Goal: Communication & Community: Answer question/provide support

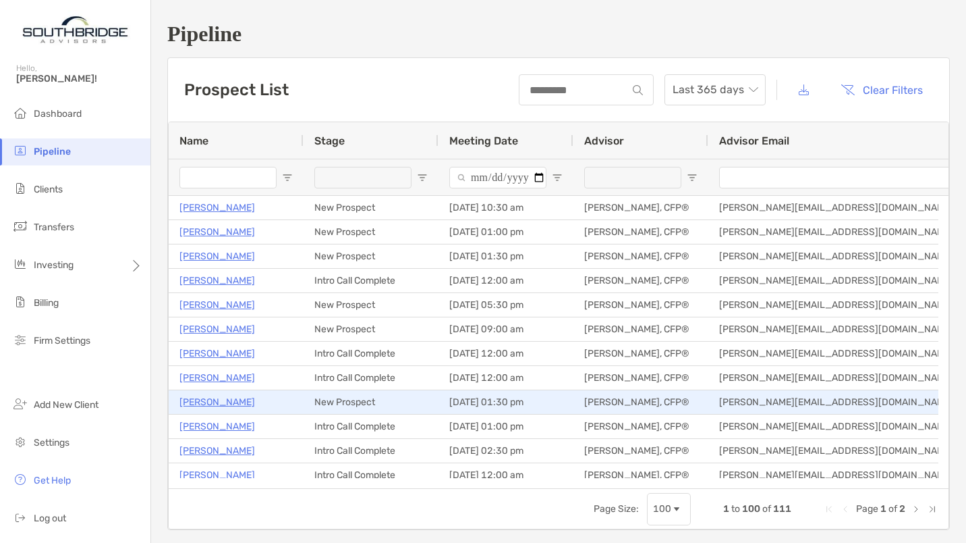
click at [242, 400] on p "[PERSON_NAME]" at bounding box center [218, 401] width 76 height 17
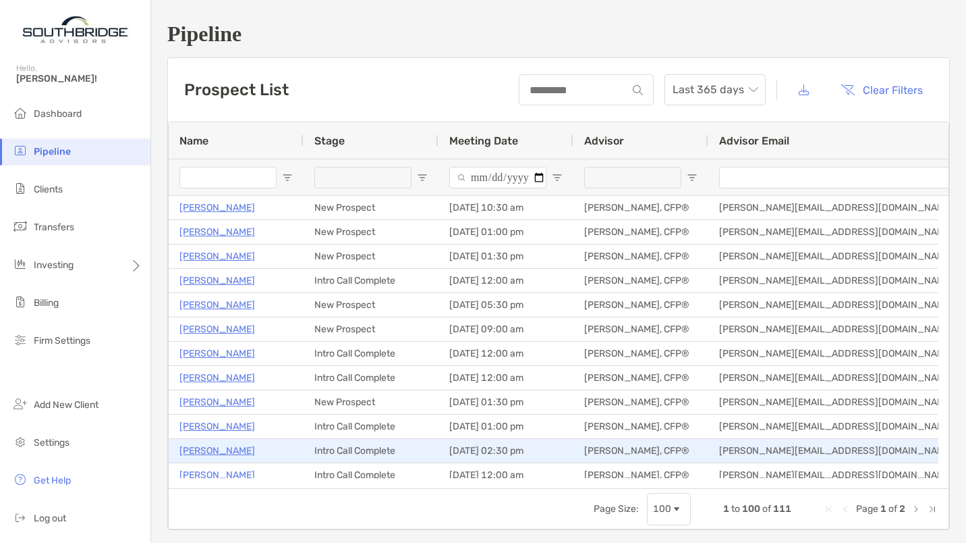
click at [221, 449] on p "[PERSON_NAME]" at bounding box center [218, 450] width 76 height 17
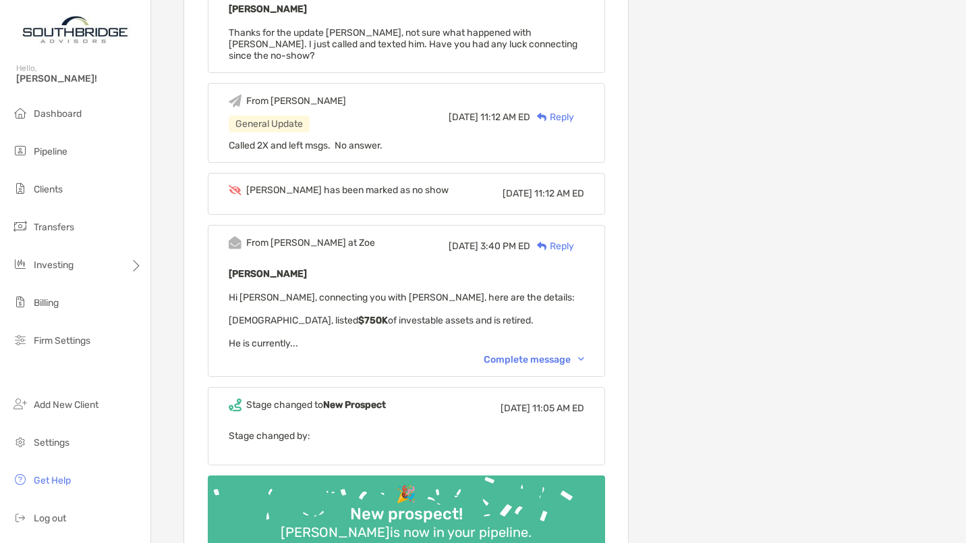
scroll to position [459, 0]
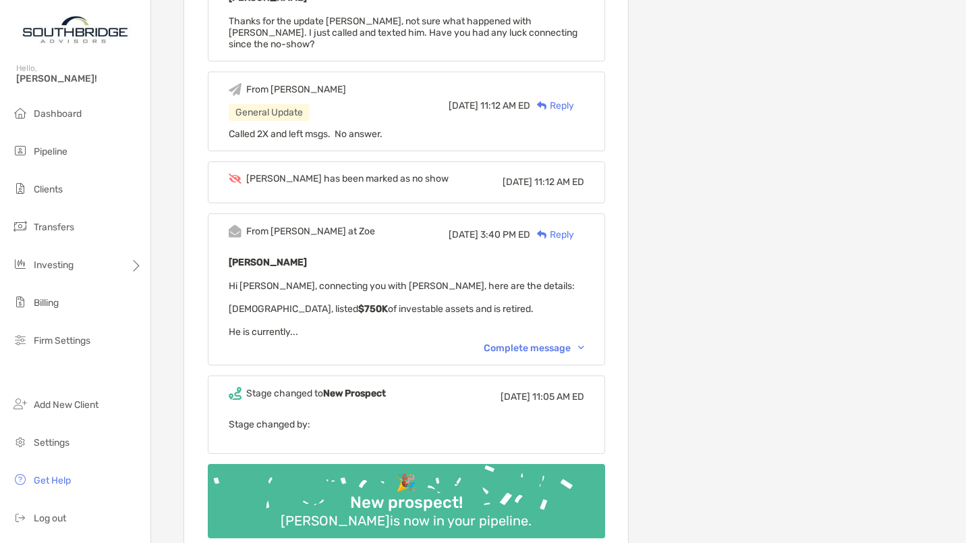
click at [584, 342] on div "Complete message" at bounding box center [534, 347] width 101 height 11
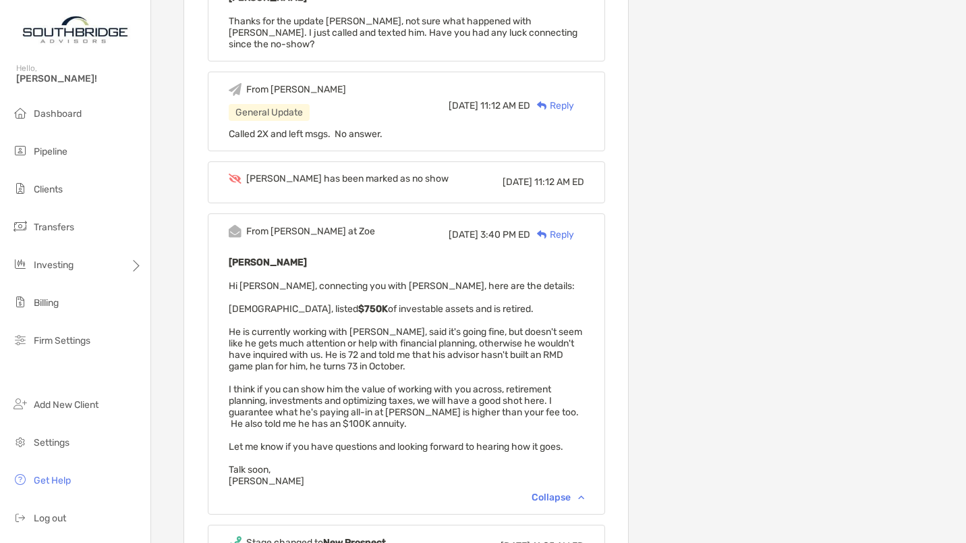
scroll to position [0, 0]
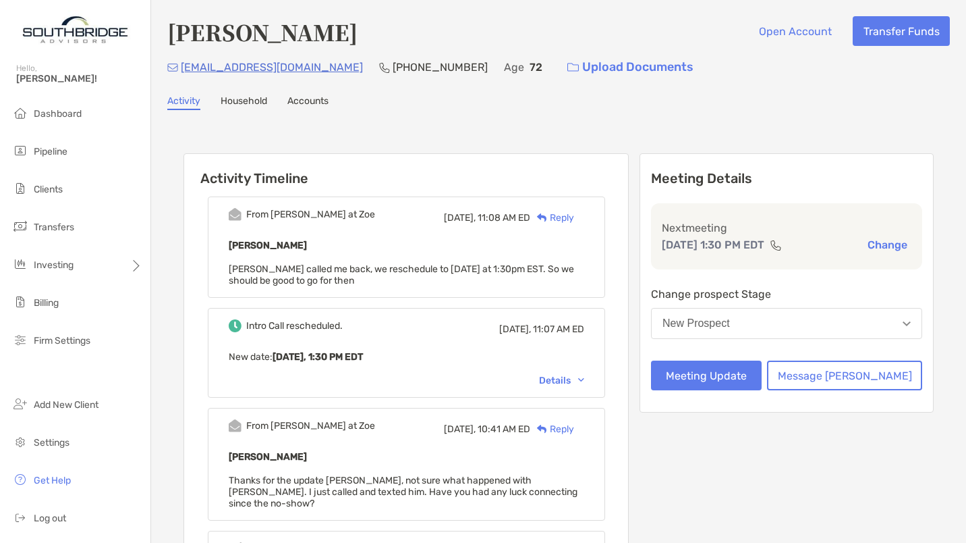
click at [574, 218] on div "Reply" at bounding box center [552, 218] width 44 height 14
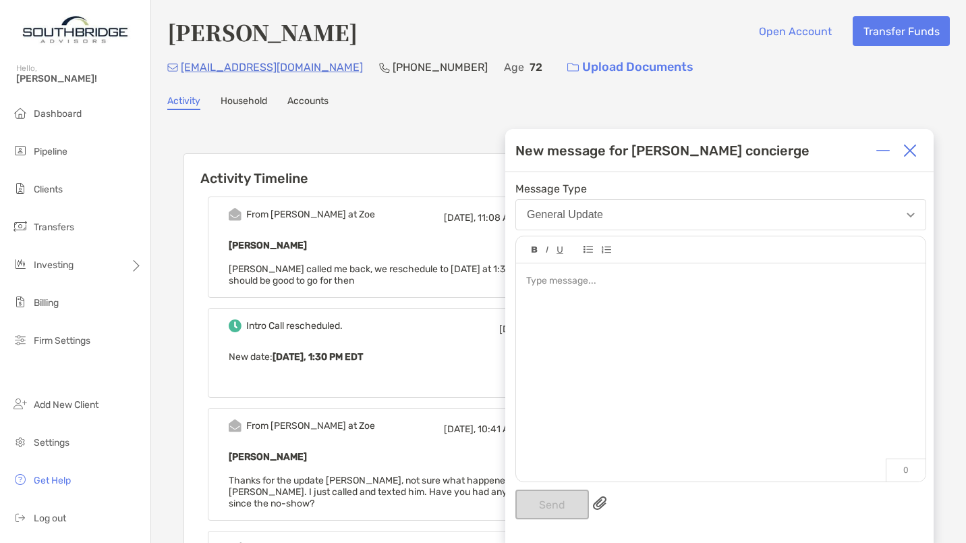
click at [558, 304] on div at bounding box center [721, 365] width 410 height 205
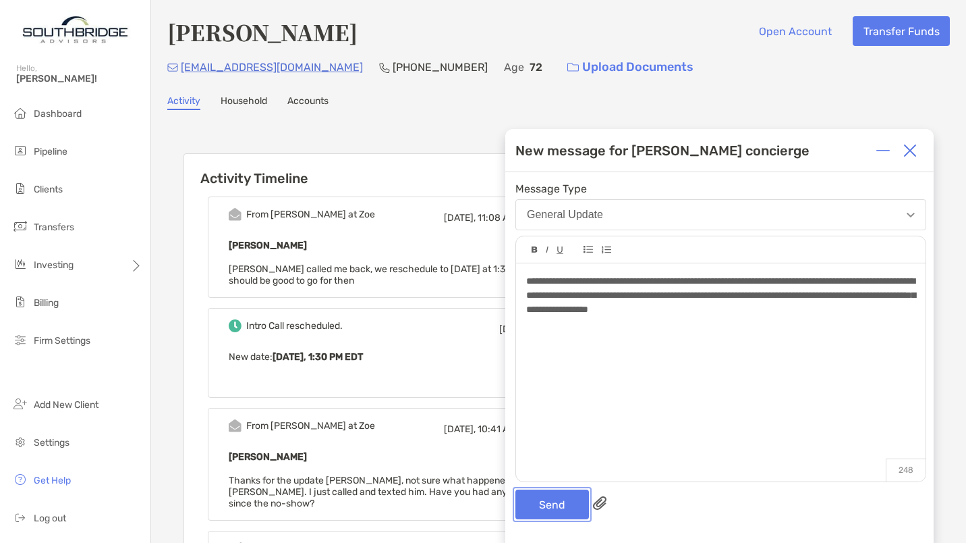
click at [552, 500] on button "Send" at bounding box center [553, 504] width 74 height 30
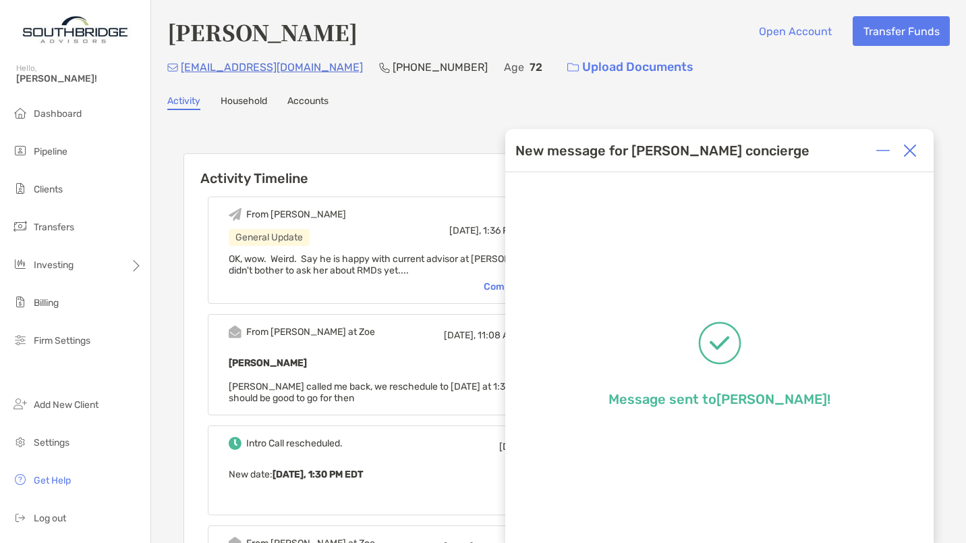
click at [909, 144] on img at bounding box center [910, 150] width 13 height 13
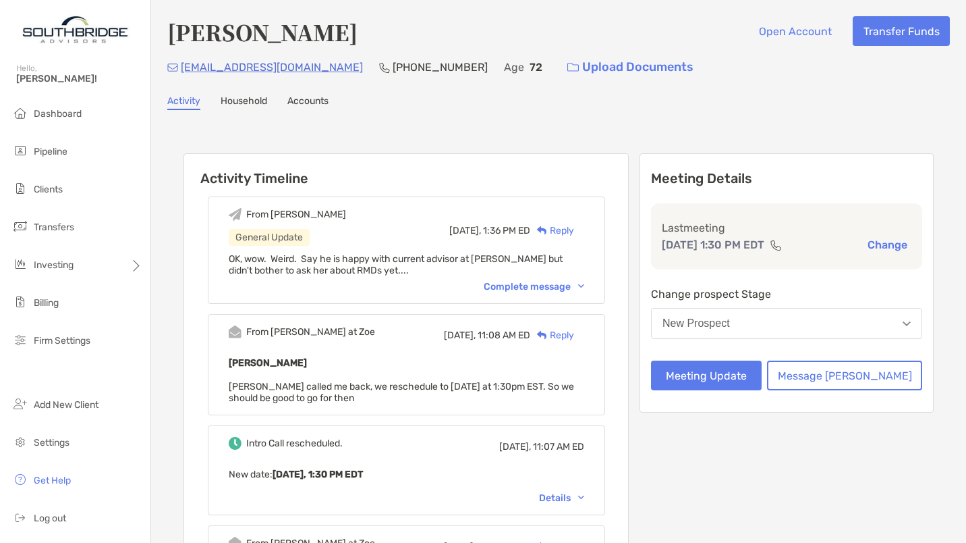
click at [827, 322] on button "New Prospect" at bounding box center [786, 323] width 271 height 31
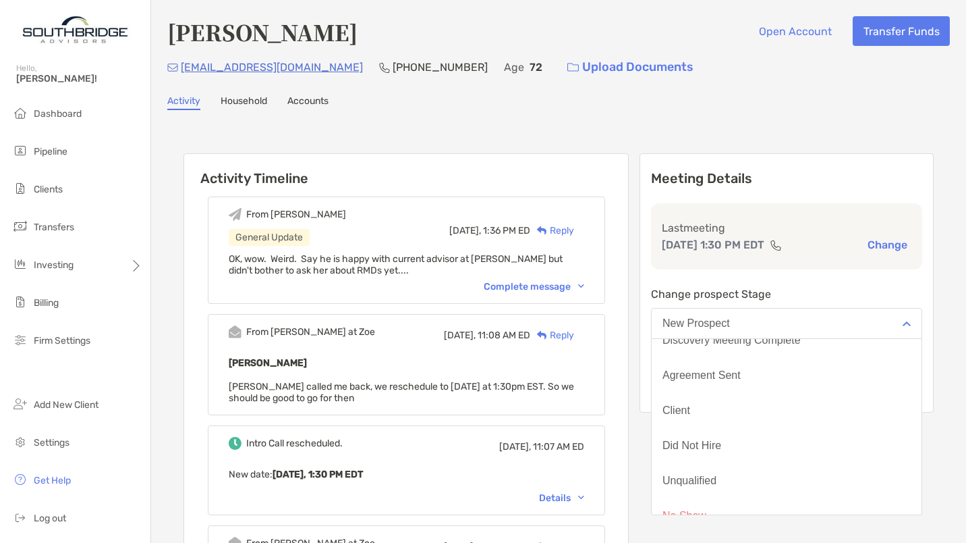
scroll to position [105, 0]
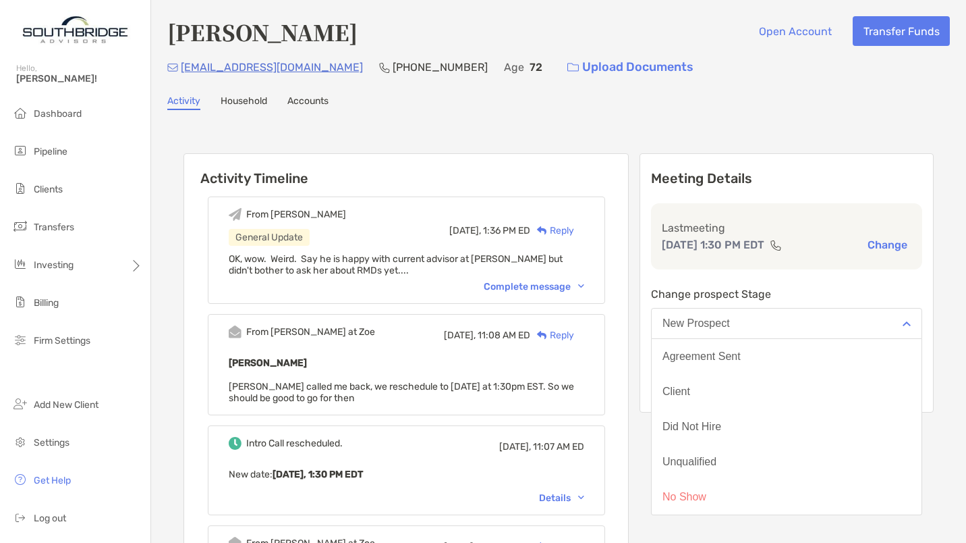
click at [775, 462] on button "Unqualified" at bounding box center [787, 461] width 270 height 35
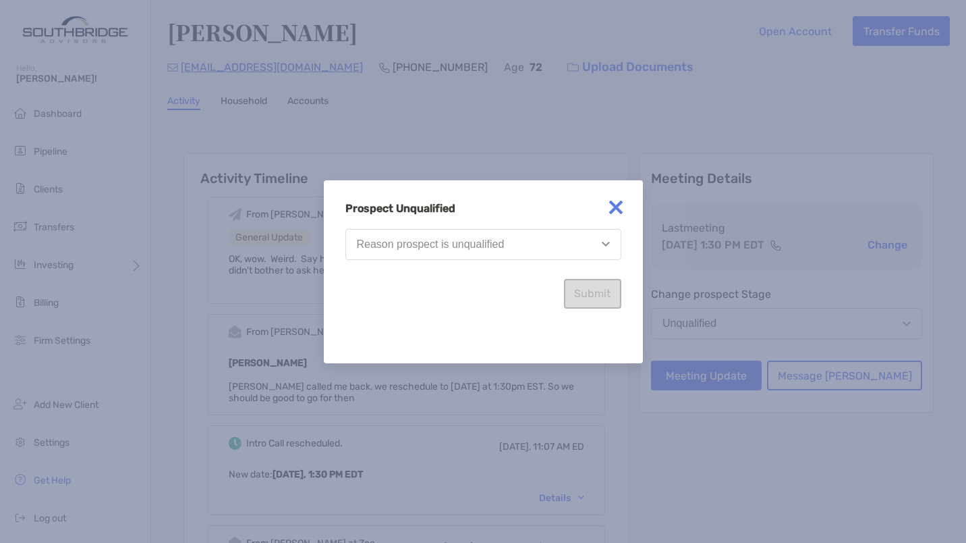
click at [572, 244] on button "Reason prospect is unqualified" at bounding box center [484, 244] width 276 height 31
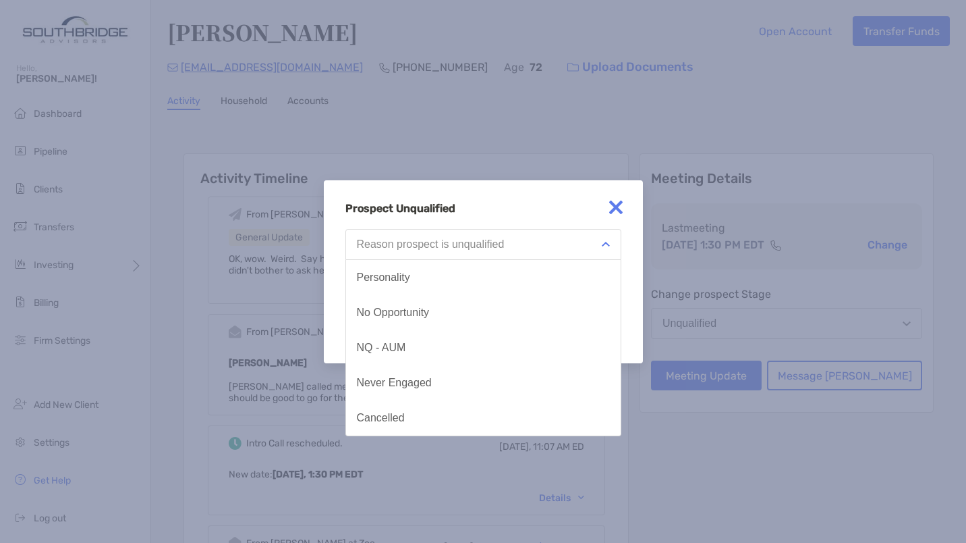
click at [505, 308] on button "No Opportunity" at bounding box center [483, 312] width 275 height 35
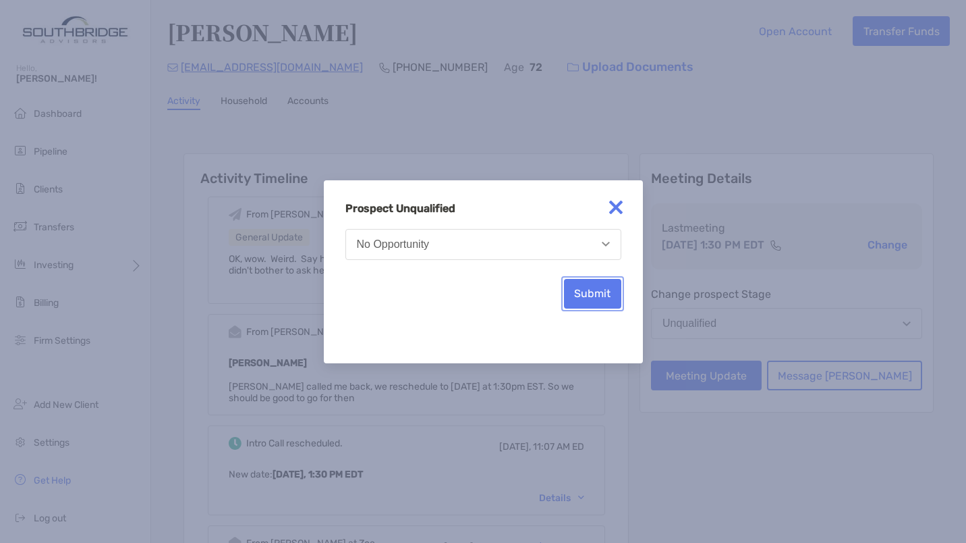
click at [587, 300] on button "Submit" at bounding box center [592, 294] width 57 height 30
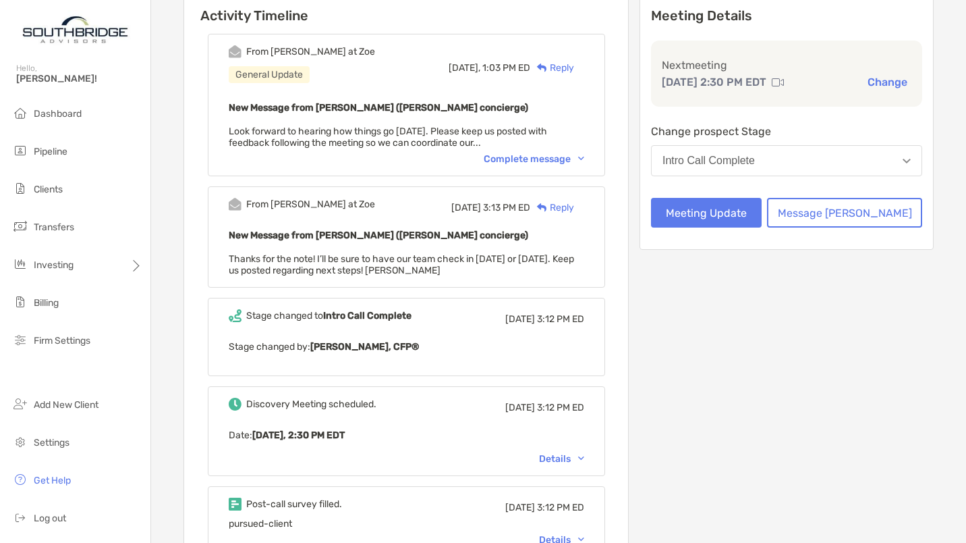
scroll to position [194, 0]
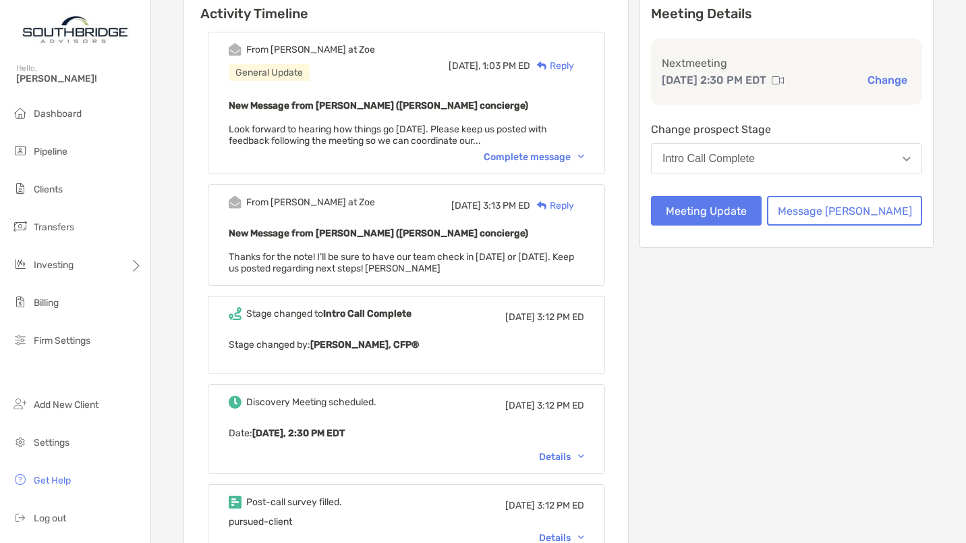
click at [583, 454] on div "Details" at bounding box center [561, 456] width 45 height 11
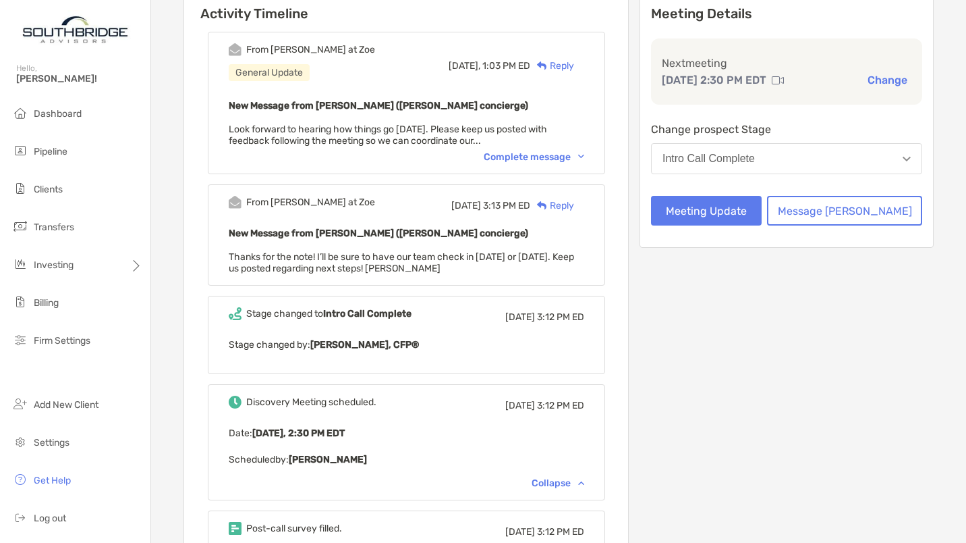
click at [570, 483] on div "Collapse" at bounding box center [558, 482] width 53 height 11
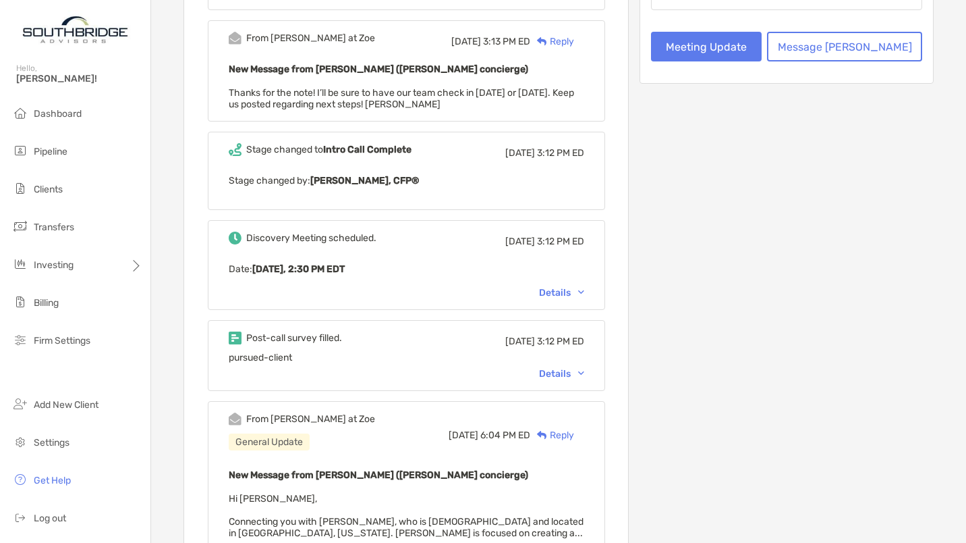
scroll to position [368, 0]
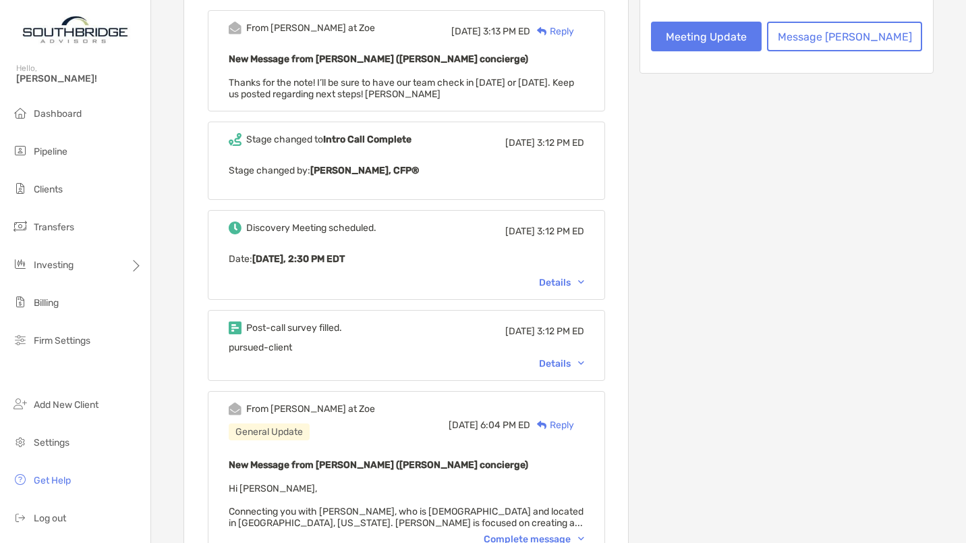
click at [582, 362] on div "Details" at bounding box center [561, 363] width 45 height 11
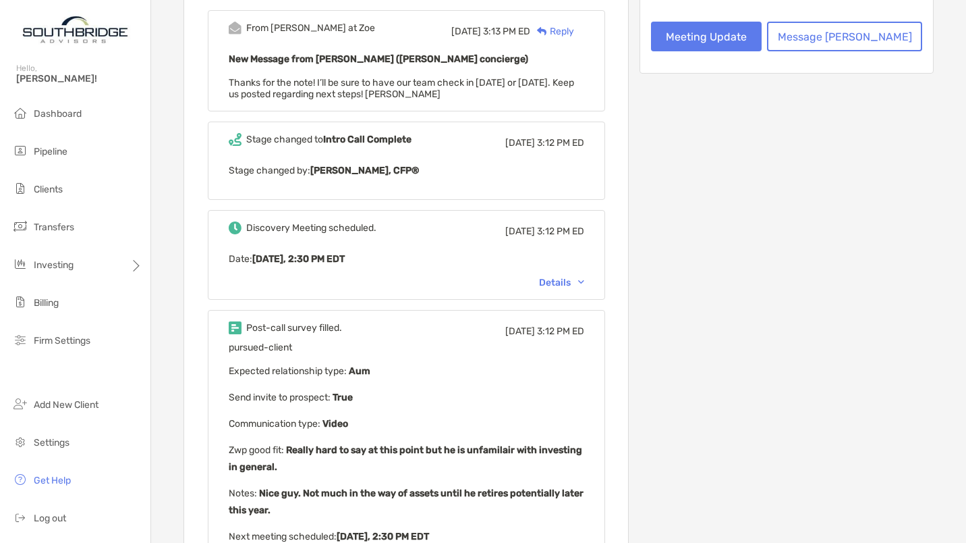
click at [697, 356] on div "Meeting Details Next meeting [DATE] 2:30 PM EDT Change Change prospect Stage In…" at bounding box center [787, 406] width 294 height 1184
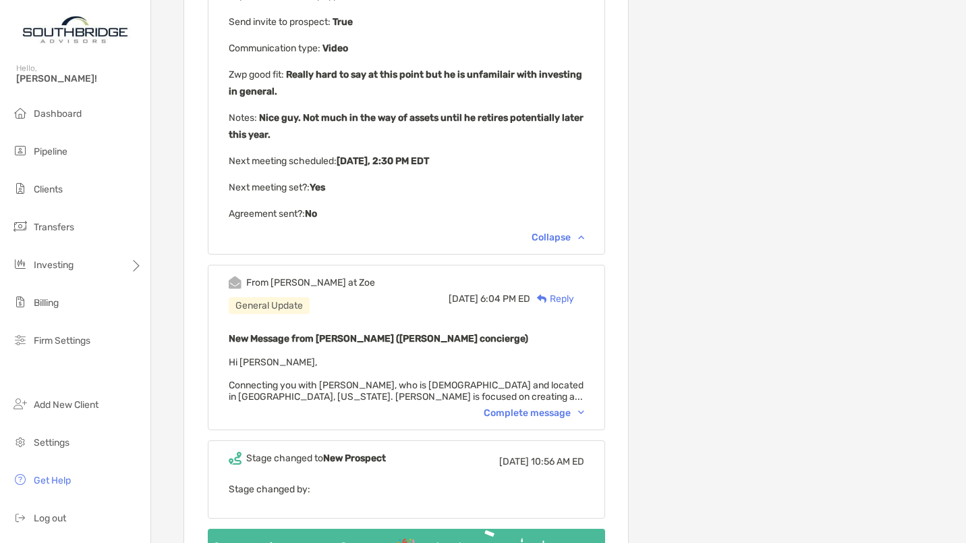
scroll to position [742, 0]
click at [582, 408] on div "Complete message" at bounding box center [534, 413] width 101 height 11
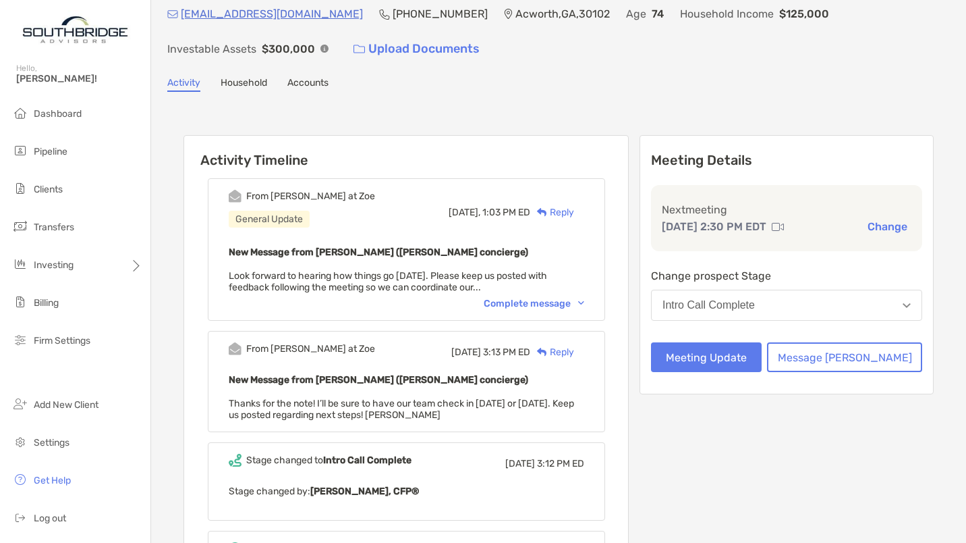
scroll to position [38, 0]
